Goal: Information Seeking & Learning: Learn about a topic

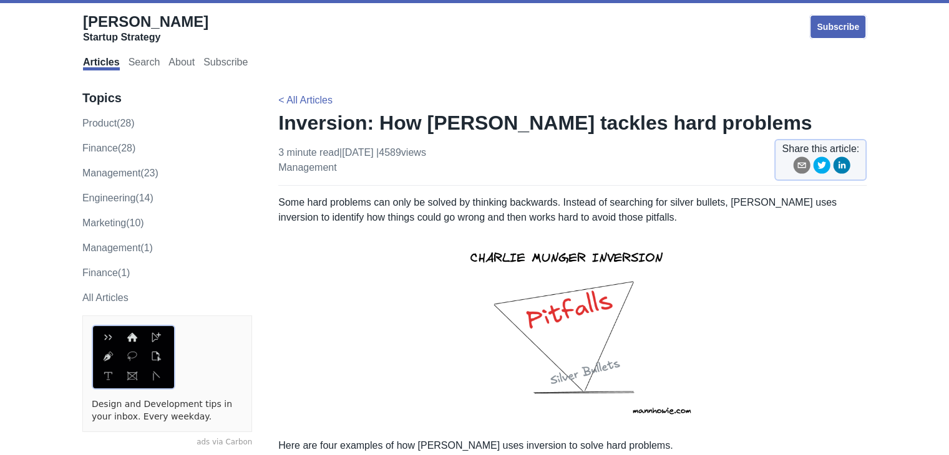
click at [508, 34] on div "Subscribe" at bounding box center [605, 25] width 522 height 26
drag, startPoint x: 419, startPoint y: 132, endPoint x: 843, endPoint y: 125, distance: 424.2
click at [672, 98] on p "< All Articles" at bounding box center [572, 100] width 588 height 15
drag, startPoint x: 766, startPoint y: 120, endPoint x: 277, endPoint y: 128, distance: 489.1
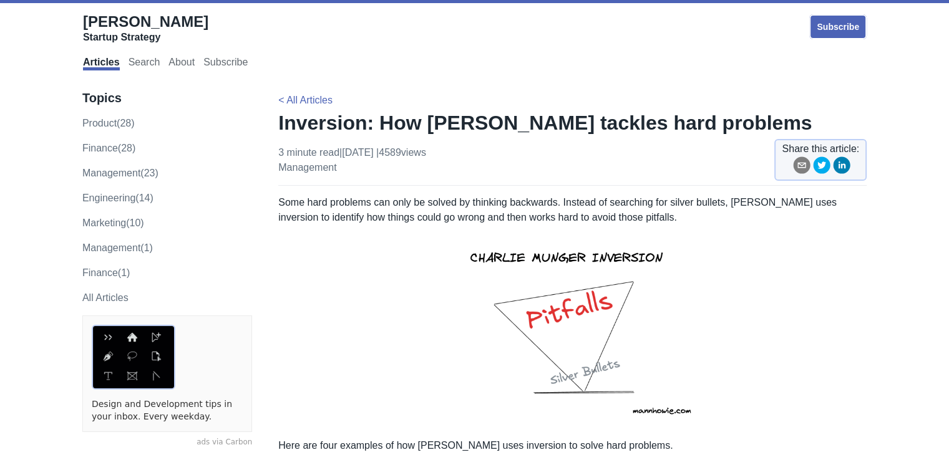
drag, startPoint x: 277, startPoint y: 125, endPoint x: 765, endPoint y: 120, distance: 488.4
click at [768, 120] on h1 "Inversion: How [PERSON_NAME] tackles hard problems" at bounding box center [572, 122] width 588 height 25
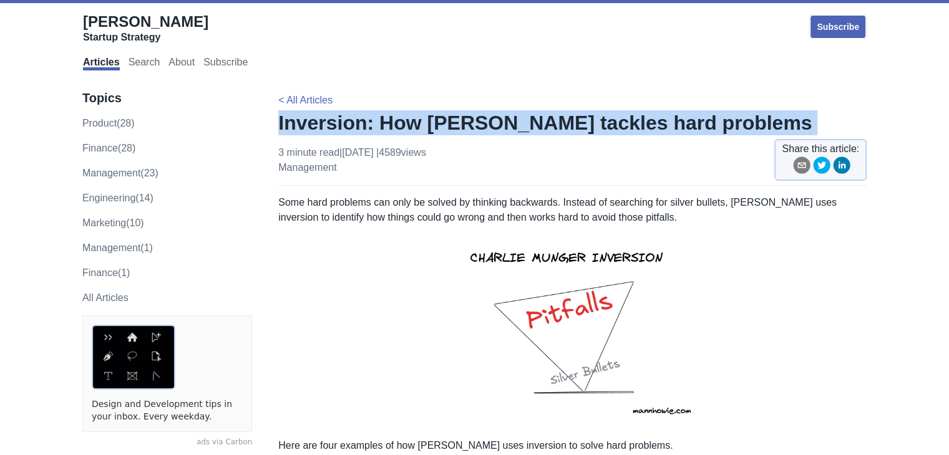
drag, startPoint x: 768, startPoint y: 120, endPoint x: 281, endPoint y: 120, distance: 487.2
click at [281, 120] on h1 "Inversion: How [PERSON_NAME] tackles hard problems" at bounding box center [572, 122] width 588 height 25
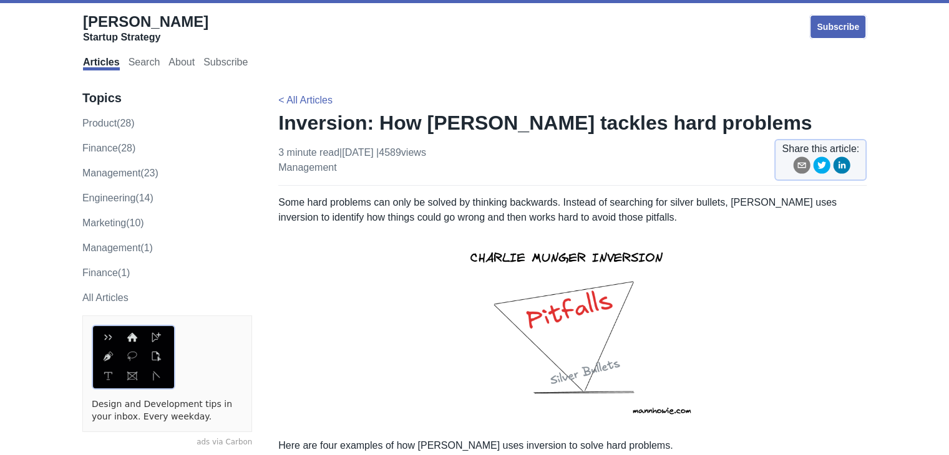
drag, startPoint x: 346, startPoint y: 125, endPoint x: 777, endPoint y: 114, distance: 431.2
click at [777, 114] on h1 "Inversion: How [PERSON_NAME] tackles hard problems" at bounding box center [572, 122] width 588 height 25
click at [774, 117] on h1 "Inversion: How [PERSON_NAME] tackles hard problems" at bounding box center [572, 122] width 588 height 25
drag, startPoint x: 744, startPoint y: 123, endPoint x: 273, endPoint y: 116, distance: 471.0
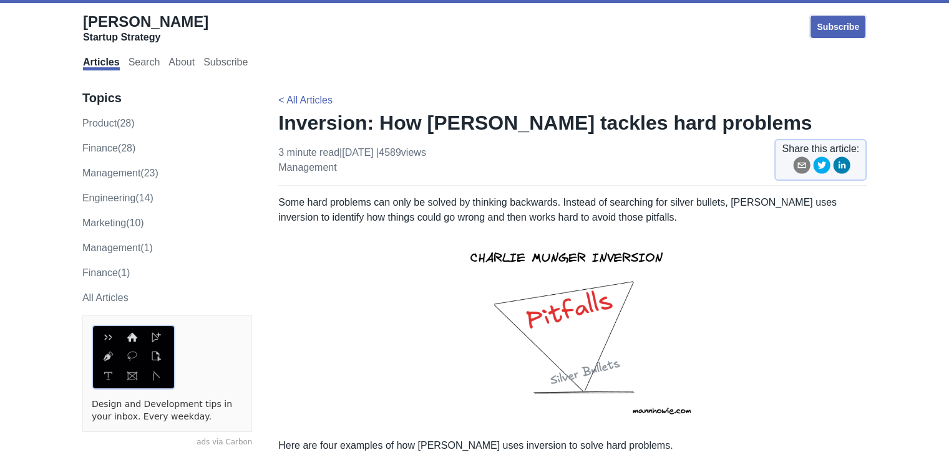
drag, startPoint x: 402, startPoint y: 127, endPoint x: 773, endPoint y: 125, distance: 371.2
click at [773, 125] on h1 "Inversion: How [PERSON_NAME] tackles hard problems" at bounding box center [572, 122] width 588 height 25
click at [771, 125] on h1 "Inversion: How [PERSON_NAME] tackles hard problems" at bounding box center [572, 122] width 588 height 25
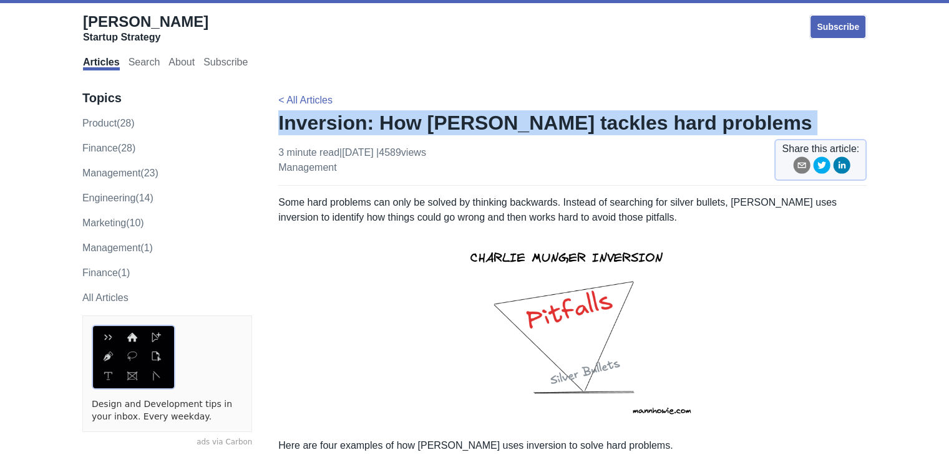
drag, startPoint x: 771, startPoint y: 125, endPoint x: 297, endPoint y: 117, distance: 474.1
click at [297, 117] on h1 "Inversion: How [PERSON_NAME] tackles hard problems" at bounding box center [572, 122] width 588 height 25
click at [283, 122] on h1 "Inversion: How [PERSON_NAME] tackles hard problems" at bounding box center [572, 122] width 588 height 25
drag, startPoint x: 276, startPoint y: 120, endPoint x: 767, endPoint y: 109, distance: 491.0
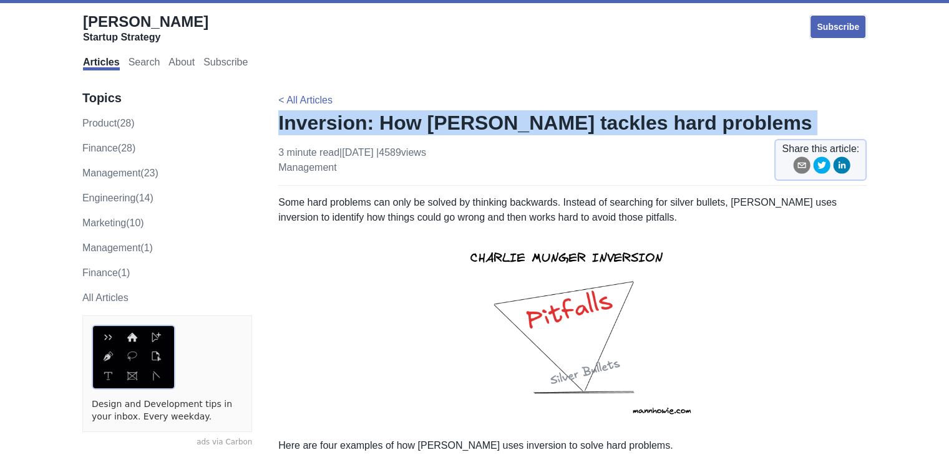
click at [772, 122] on h1 "Inversion: How [PERSON_NAME] tackles hard problems" at bounding box center [572, 122] width 588 height 25
